Goal: Task Accomplishment & Management: Use online tool/utility

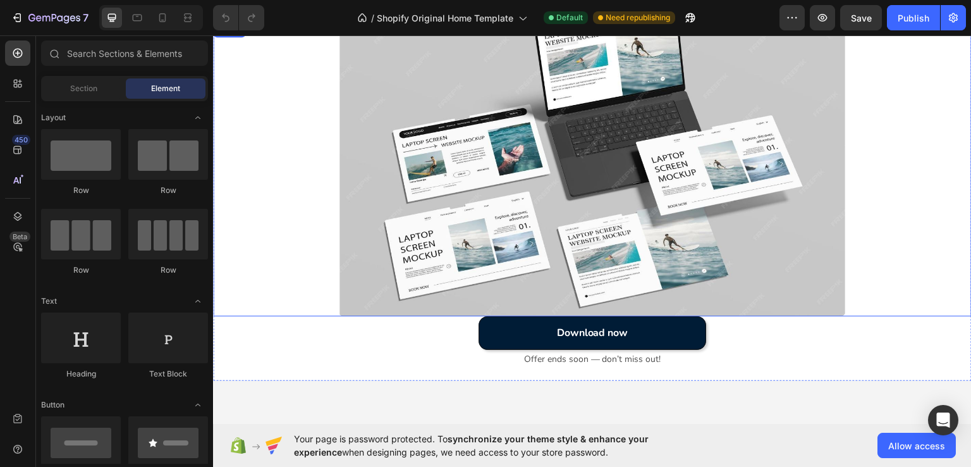
scroll to position [126, 0]
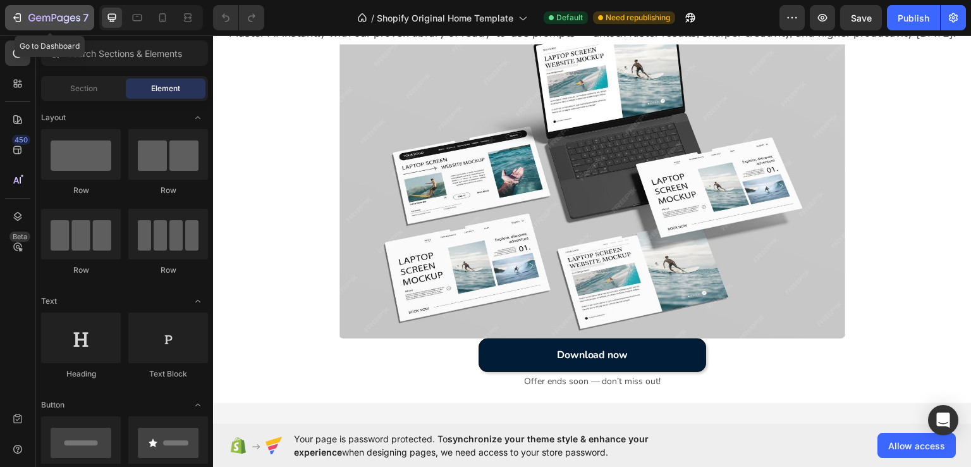
click at [16, 20] on icon "button" at bounding box center [17, 17] width 13 height 13
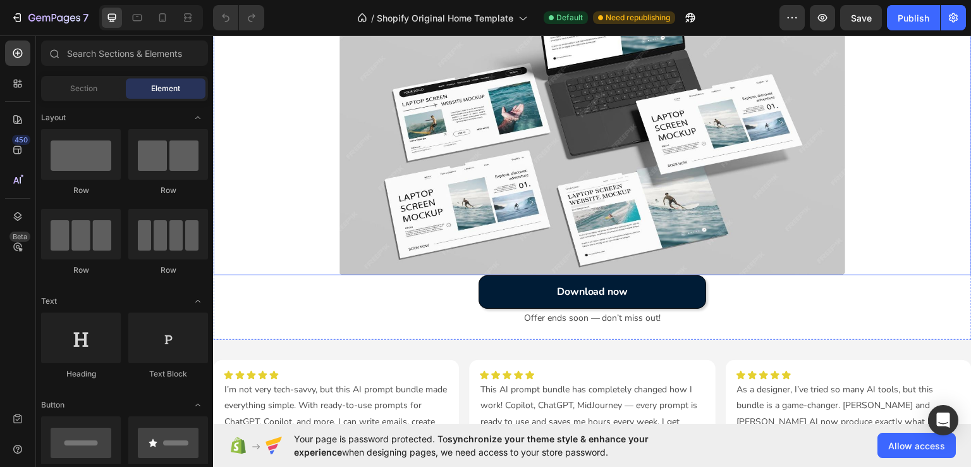
scroll to position [126, 0]
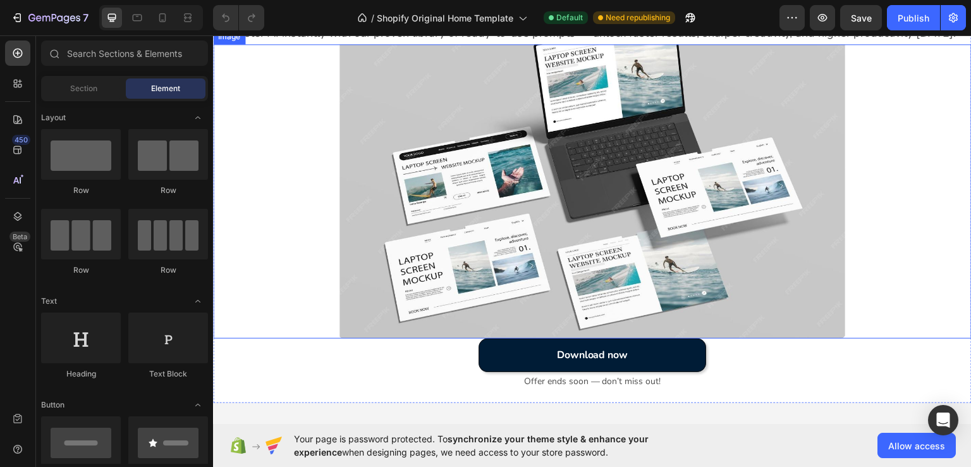
click at [514, 200] on img at bounding box center [593, 191] width 506 height 294
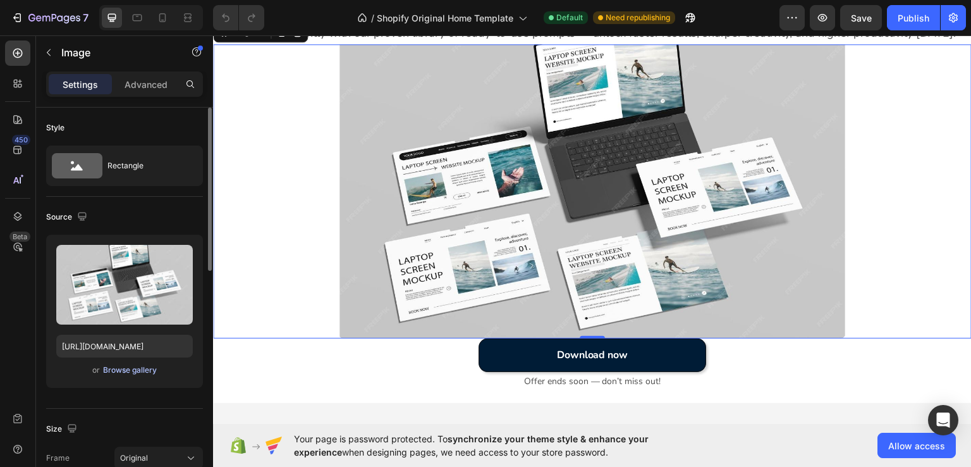
click at [139, 370] on div "Browse gallery" at bounding box center [130, 369] width 54 height 11
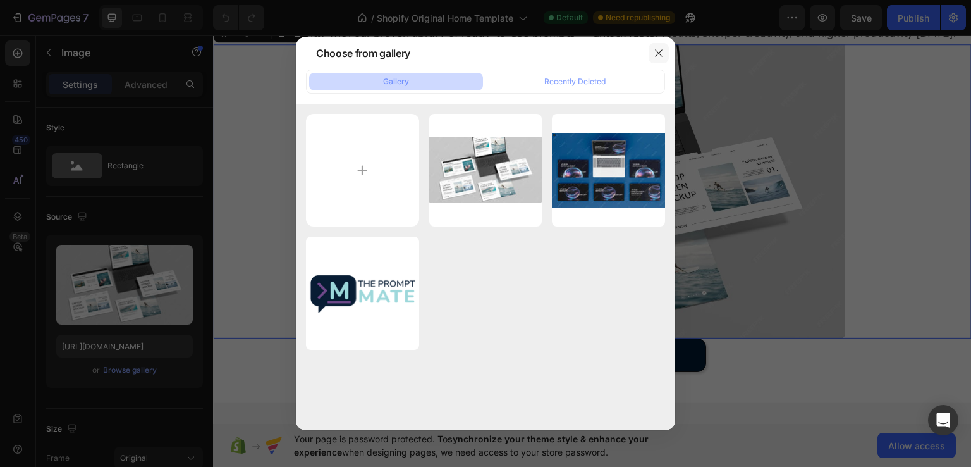
click at [662, 58] on button "button" at bounding box center [659, 53] width 20 height 20
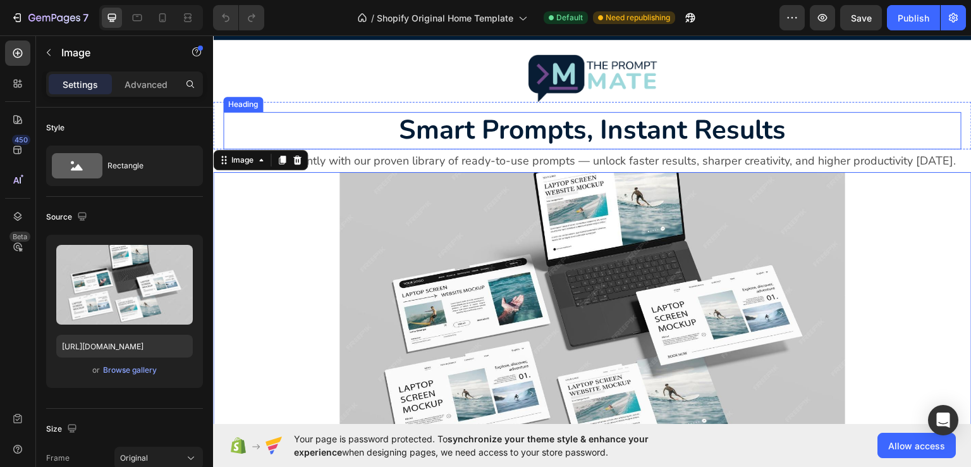
scroll to position [0, 0]
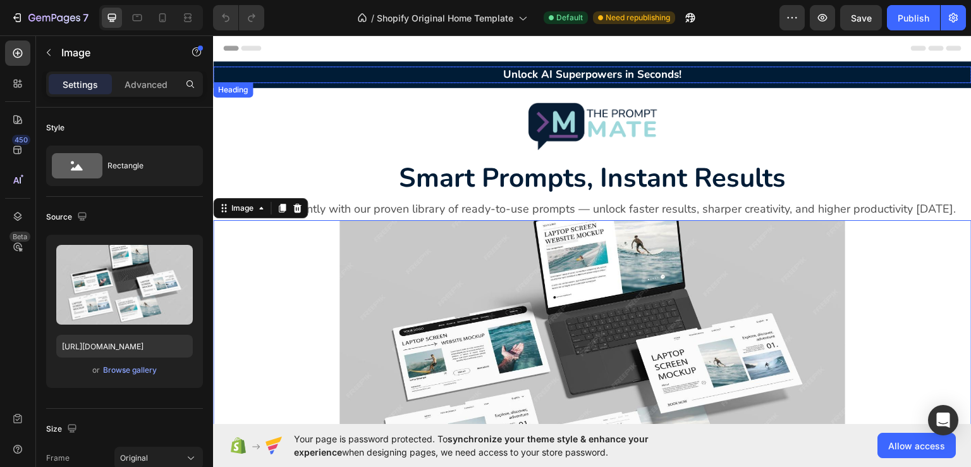
click at [597, 73] on h2 "Unlock AI Superpowers in Seconds!" at bounding box center [592, 74] width 759 height 16
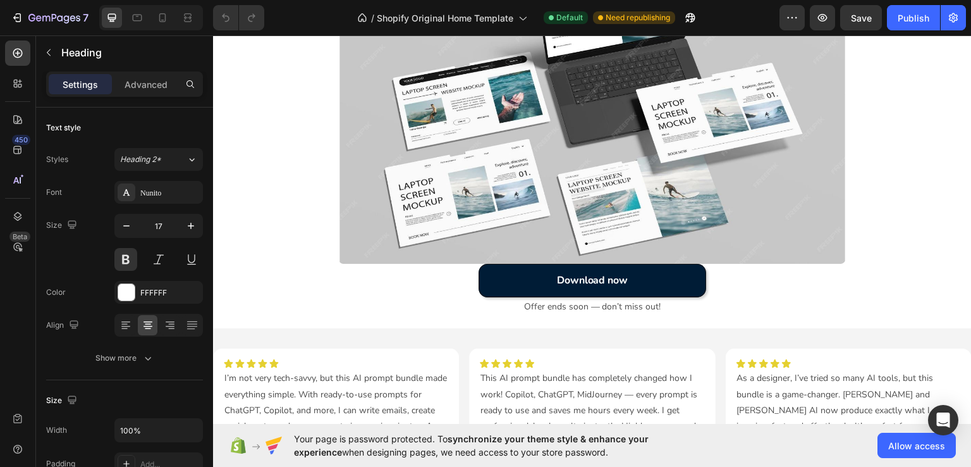
scroll to position [253, 0]
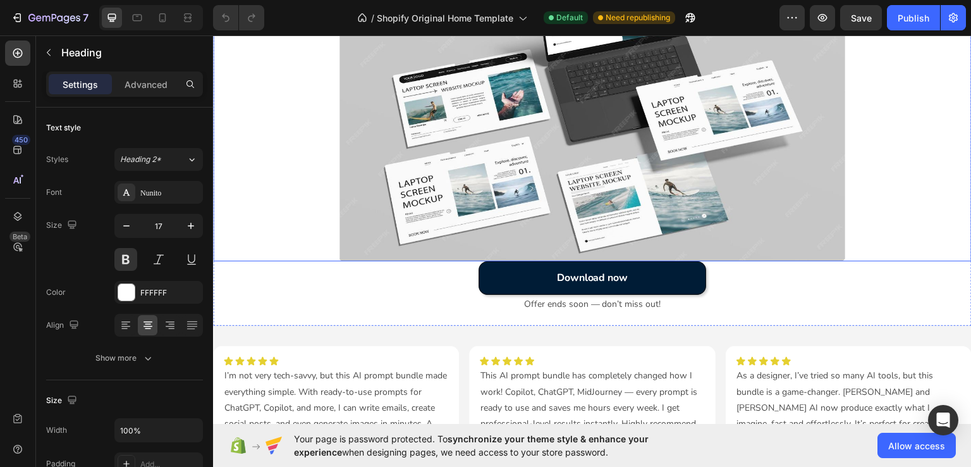
click at [636, 189] on img at bounding box center [593, 113] width 506 height 294
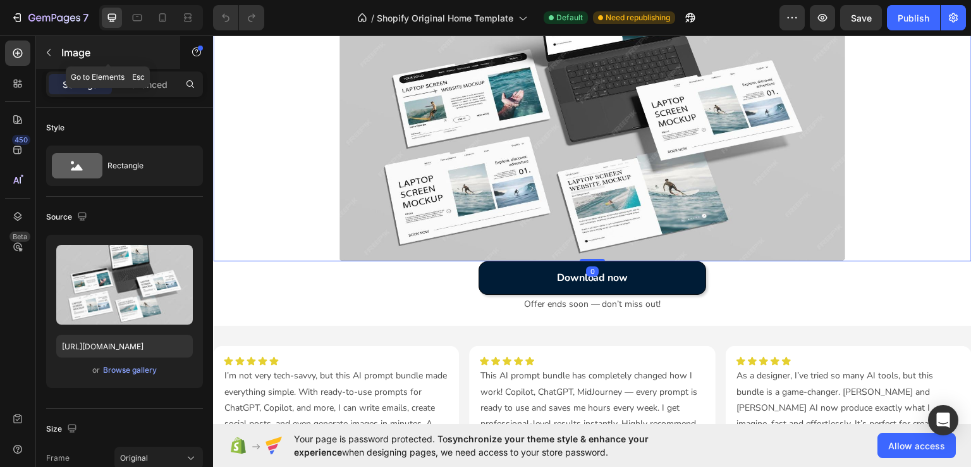
click at [63, 46] on p "Image" at bounding box center [115, 52] width 108 height 15
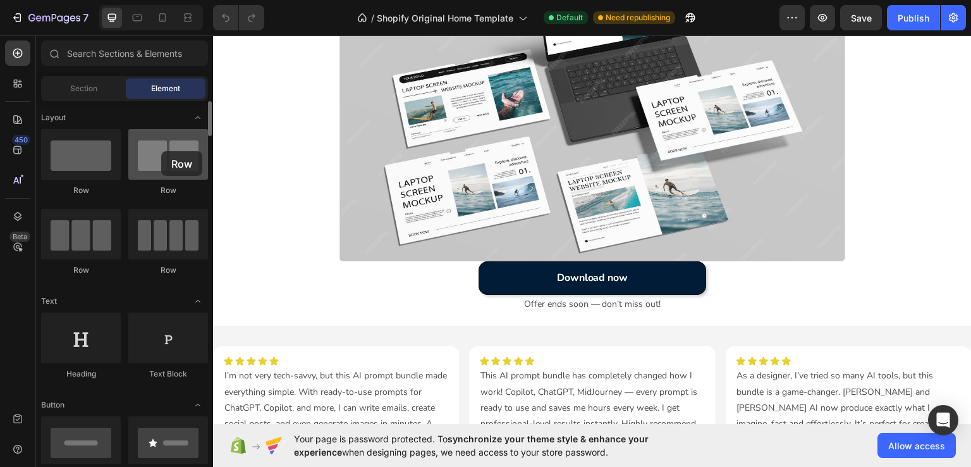
click at [161, 151] on div at bounding box center [168, 154] width 80 height 51
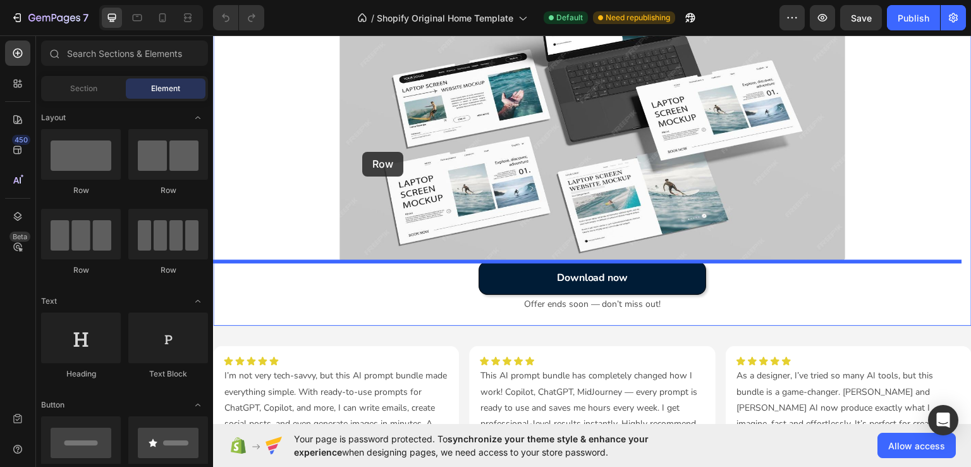
drag, startPoint x: 366, startPoint y: 194, endPoint x: 362, endPoint y: 151, distance: 42.5
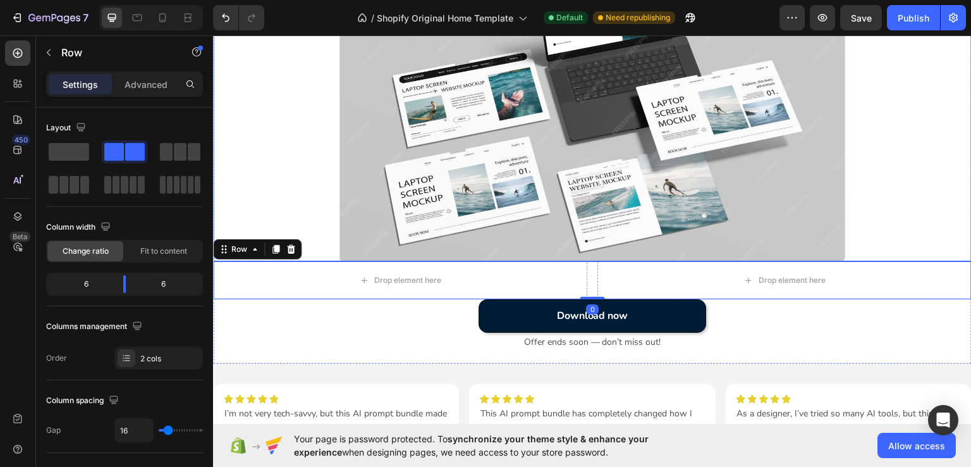
scroll to position [126, 0]
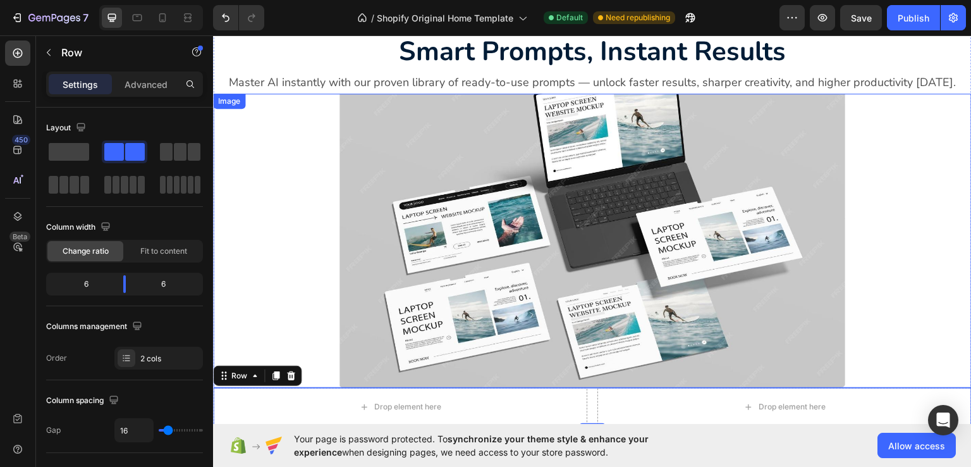
click at [593, 239] on img at bounding box center [593, 240] width 506 height 294
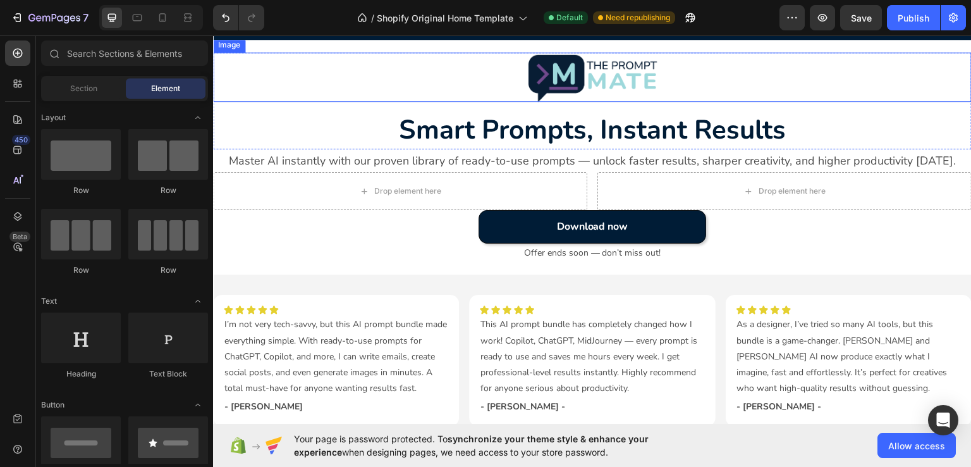
scroll to position [0, 0]
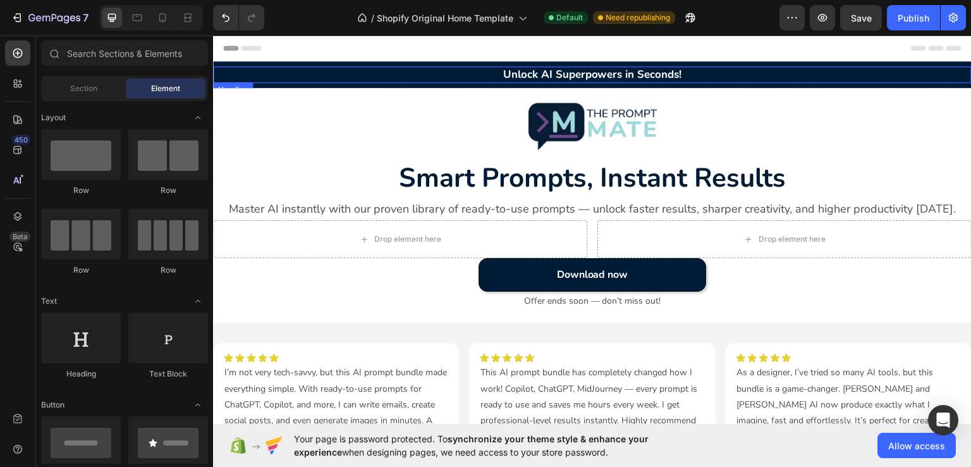
click at [602, 73] on h2 "Unlock AI Superpowers in Seconds!" at bounding box center [592, 74] width 759 height 16
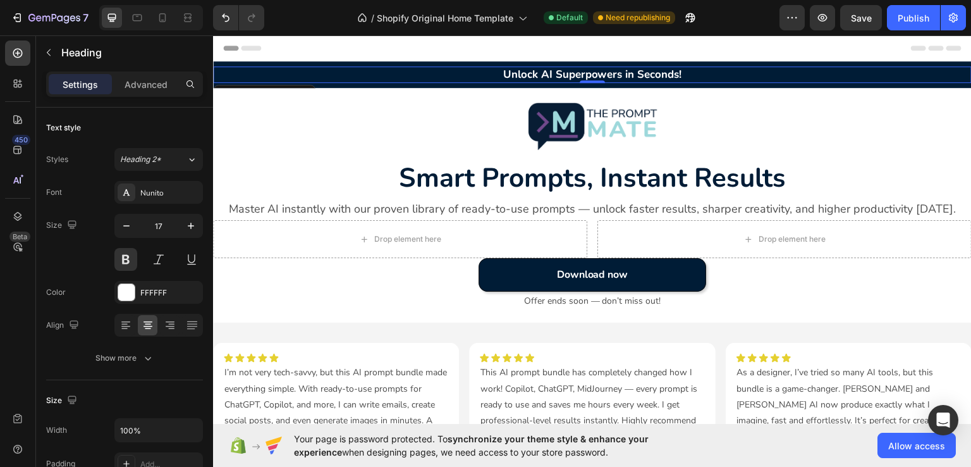
click at [639, 73] on h2 "Unlock AI Superpowers in Seconds!" at bounding box center [592, 74] width 759 height 16
click at [639, 73] on p "Unlock AI Superpowers in Seconds!" at bounding box center [592, 74] width 756 height 14
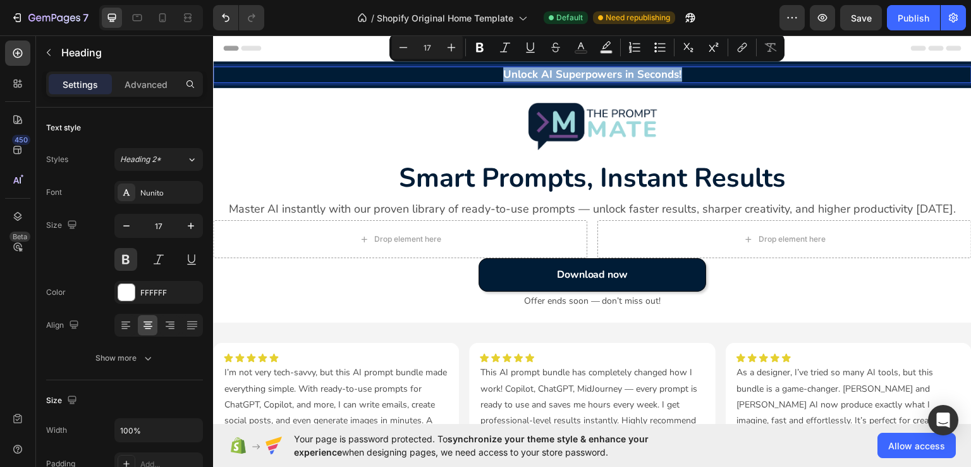
drag, startPoint x: 680, startPoint y: 73, endPoint x: 498, endPoint y: 71, distance: 182.2
click at [498, 71] on p "Unlock AI Superpowers in Seconds!" at bounding box center [592, 74] width 756 height 14
click at [658, 70] on p "Unlock AI Superpowers in Seconds!" at bounding box center [592, 74] width 756 height 14
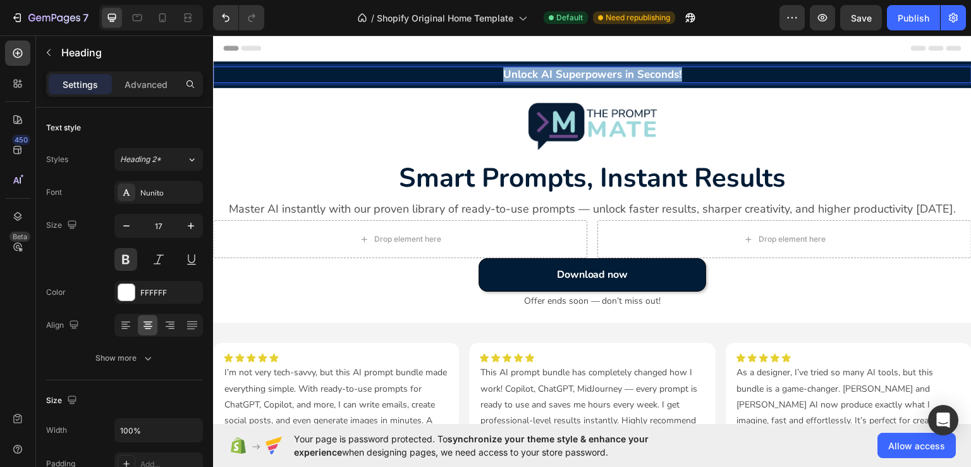
drag, startPoint x: 681, startPoint y: 74, endPoint x: 491, endPoint y: 77, distance: 189.1
click at [491, 77] on p "Unlock AI Superpowers in Seconds!" at bounding box center [592, 74] width 756 height 14
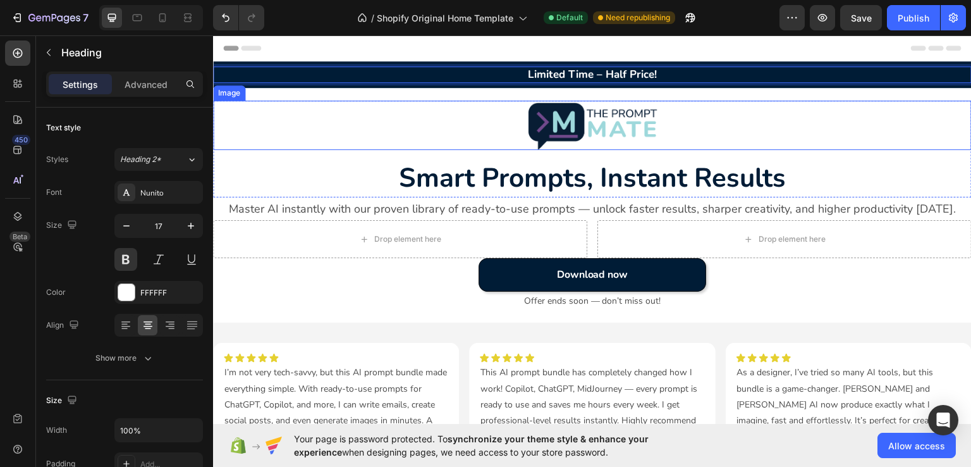
click at [786, 119] on div at bounding box center [592, 124] width 759 height 49
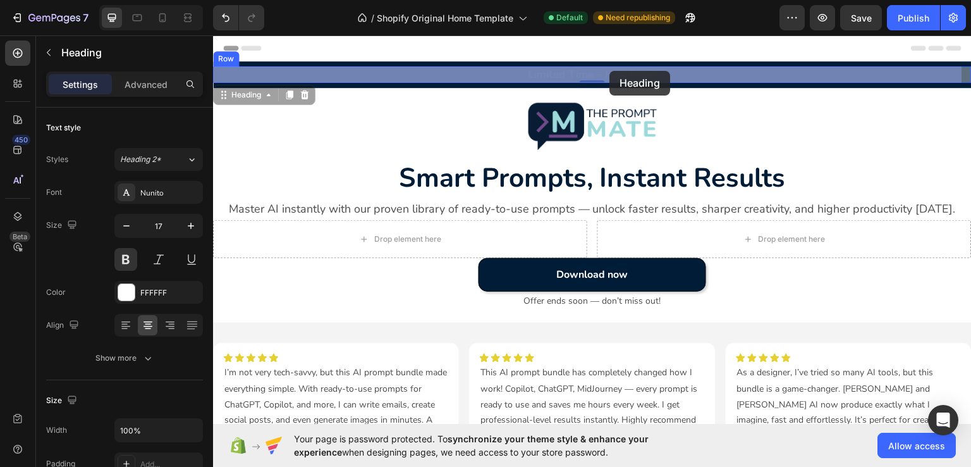
drag, startPoint x: 651, startPoint y: 73, endPoint x: 622, endPoint y: 70, distance: 29.9
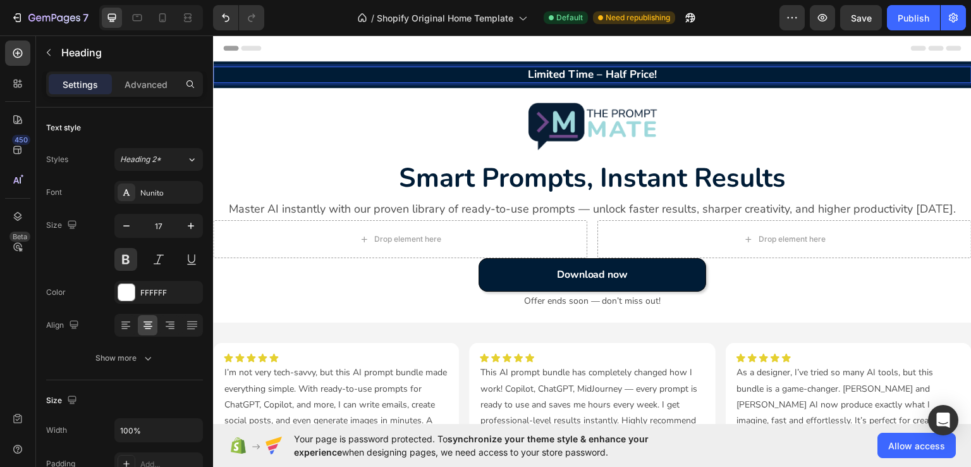
click at [601, 71] on p "Limited Time – Half Price!" at bounding box center [592, 74] width 756 height 14
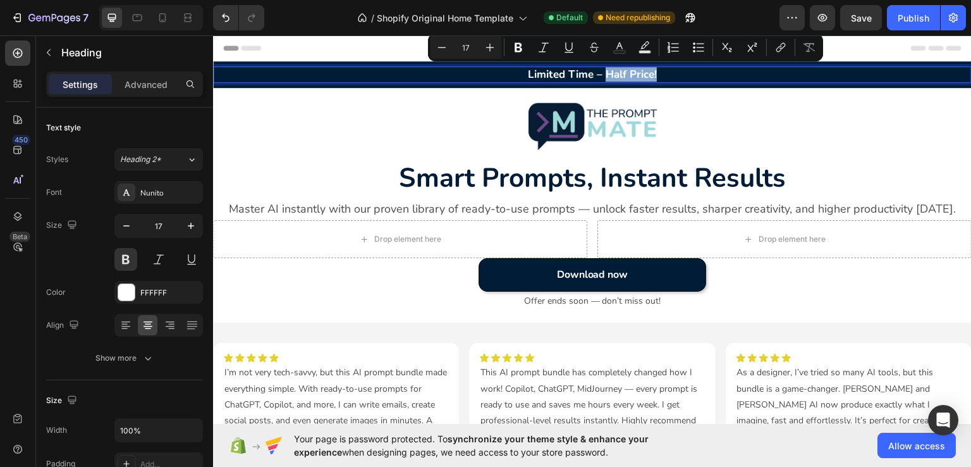
drag, startPoint x: 601, startPoint y: 71, endPoint x: 862, endPoint y: 91, distance: 261.3
click at [650, 73] on p "Limited Time – Half Price!" at bounding box center [592, 74] width 756 height 14
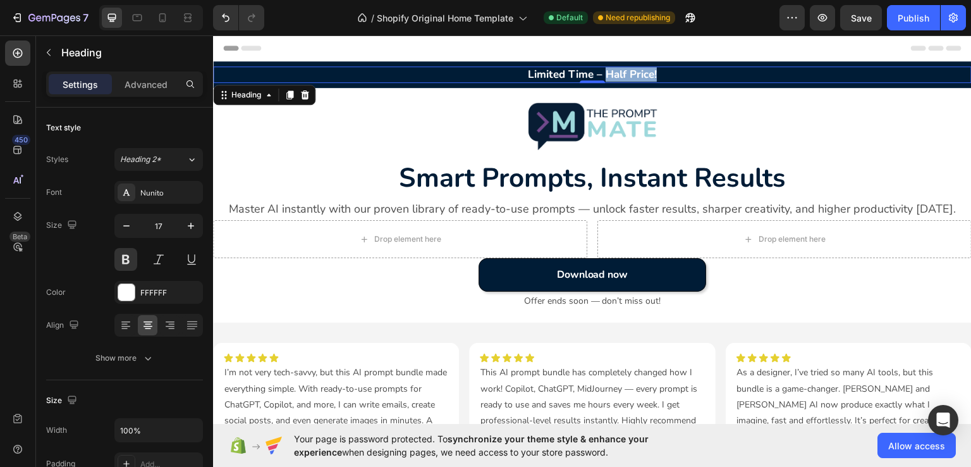
click at [644, 72] on p "Limited Time – Half Price!" at bounding box center [592, 74] width 756 height 14
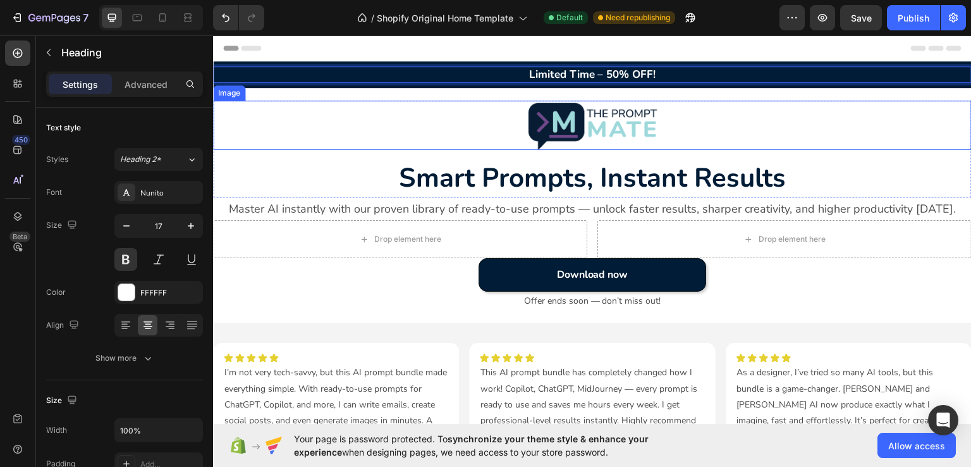
click at [428, 139] on div at bounding box center [592, 124] width 759 height 49
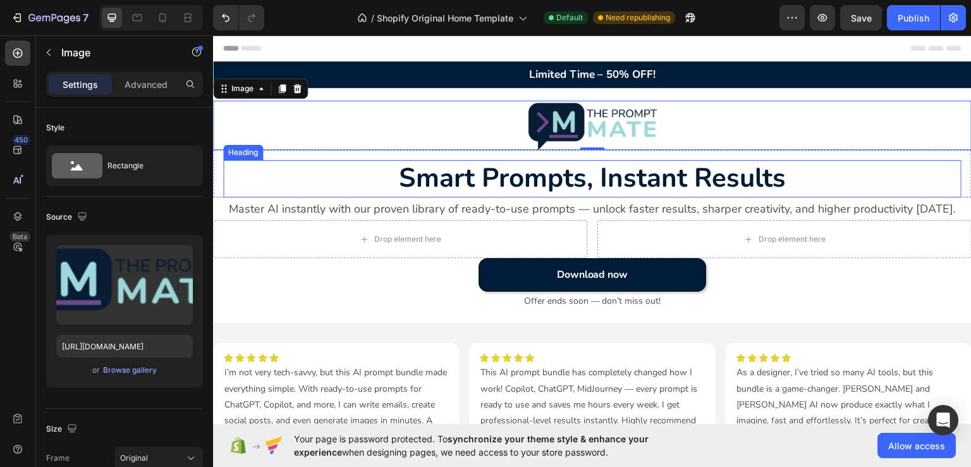
click at [350, 163] on h2 "Smart Prompts, Instant Results" at bounding box center [592, 177] width 739 height 37
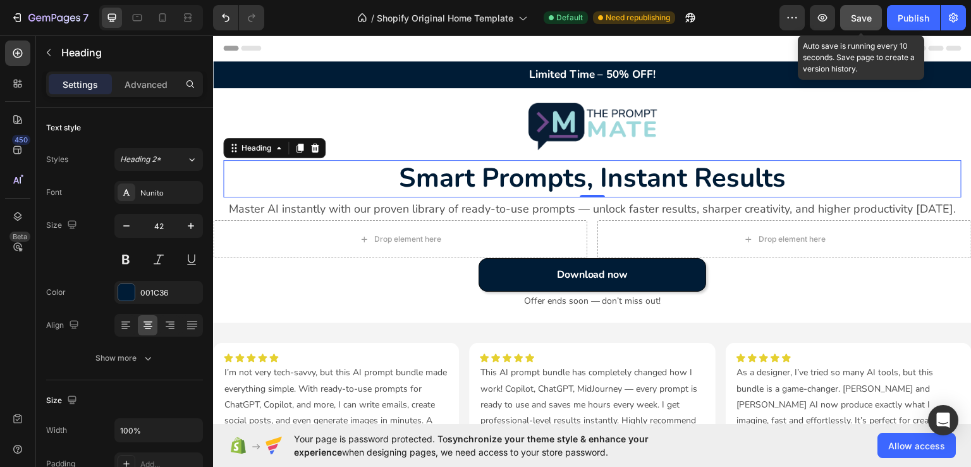
click at [851, 24] on button "Save" at bounding box center [862, 17] width 42 height 25
